Goal: Task Accomplishment & Management: Use online tool/utility

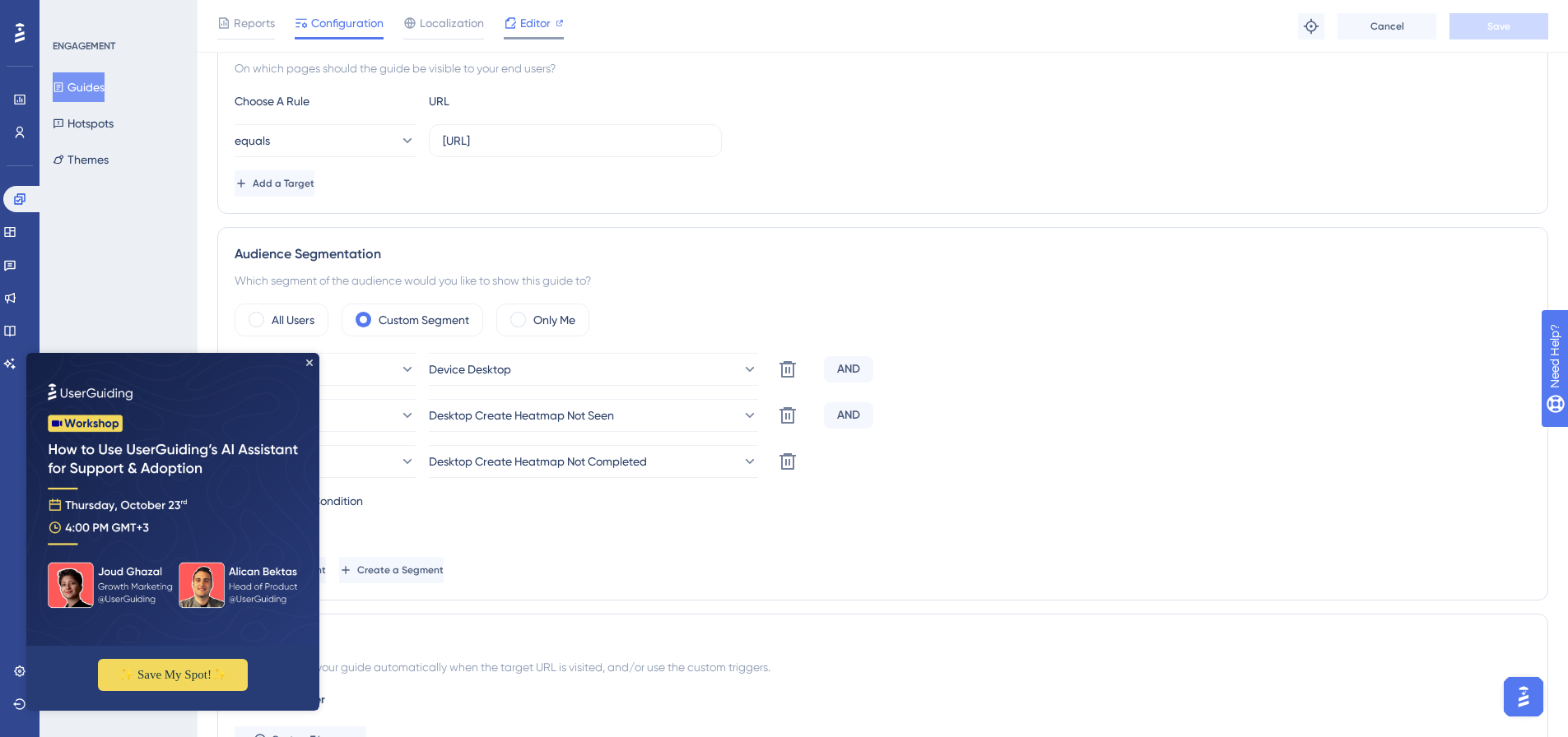
click at [531, 25] on span "Editor" at bounding box center [535, 22] width 31 height 20
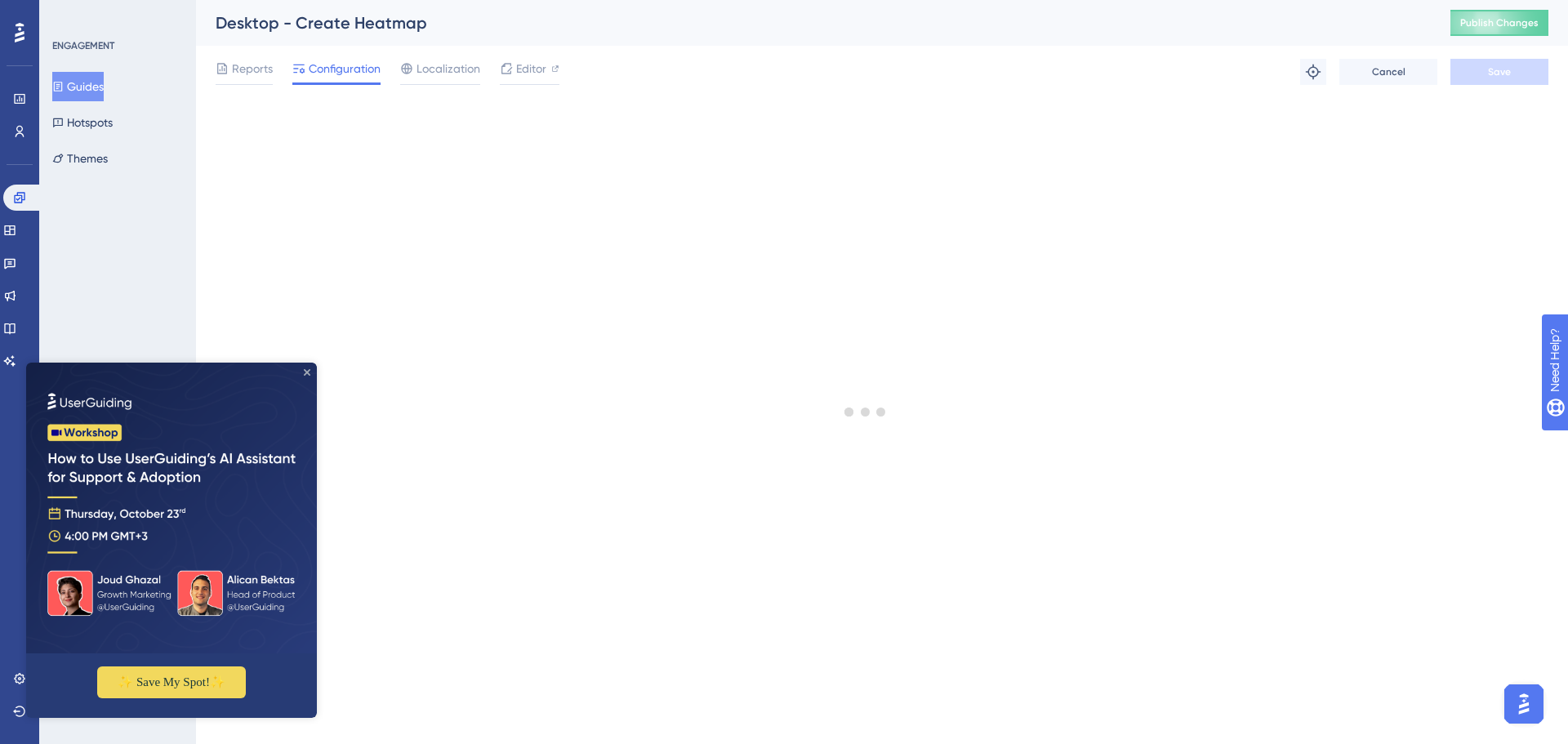
drag, startPoint x: 306, startPoint y: 373, endPoint x: 348, endPoint y: 705, distance: 334.6
click at [306, 373] on icon "Close Preview" at bounding box center [308, 373] width 7 height 7
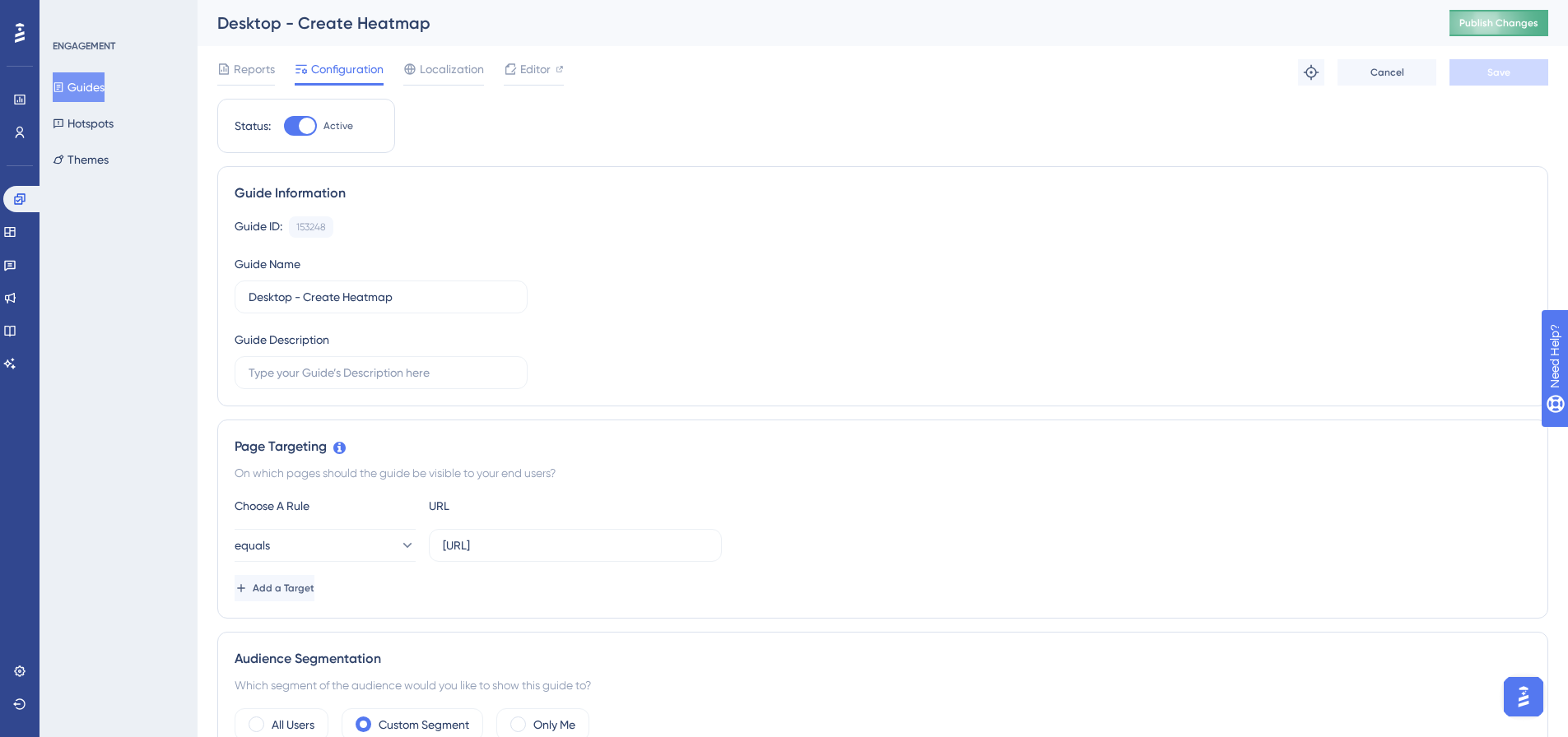
click at [1520, 25] on button "Publish Changes" at bounding box center [1499, 23] width 99 height 26
click at [516, 63] on icon at bounding box center [510, 68] width 13 height 13
